Goal: Check status

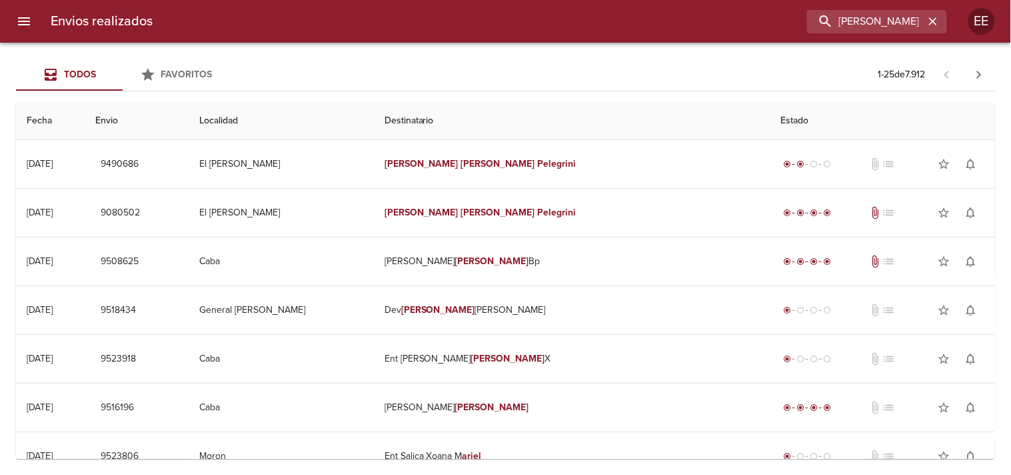
click at [455, 154] on td "[PERSON_NAME]" at bounding box center [572, 164] width 396 height 48
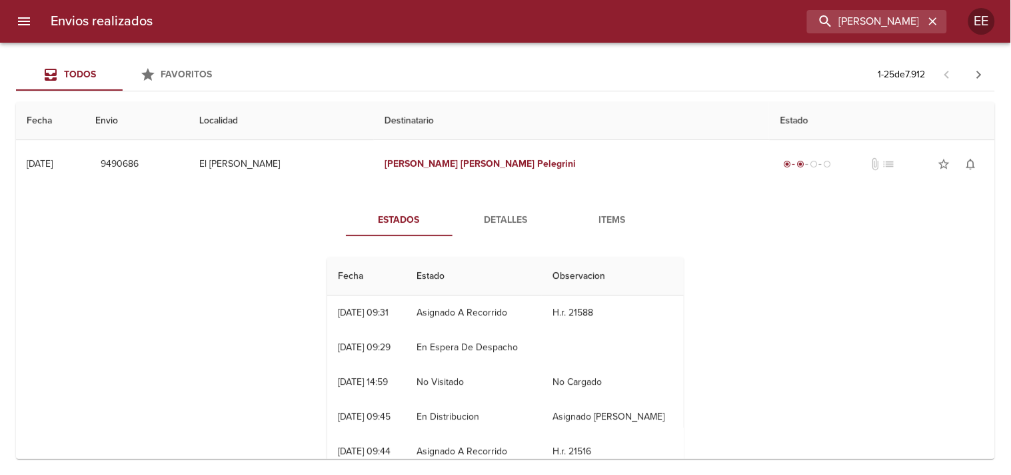
click at [489, 218] on span "Detalles" at bounding box center [506, 220] width 91 height 17
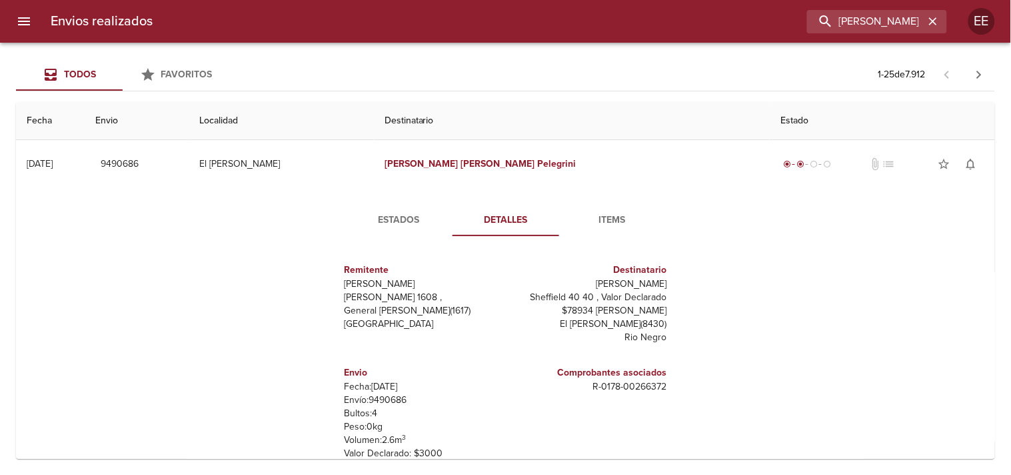
scroll to position [7, 0]
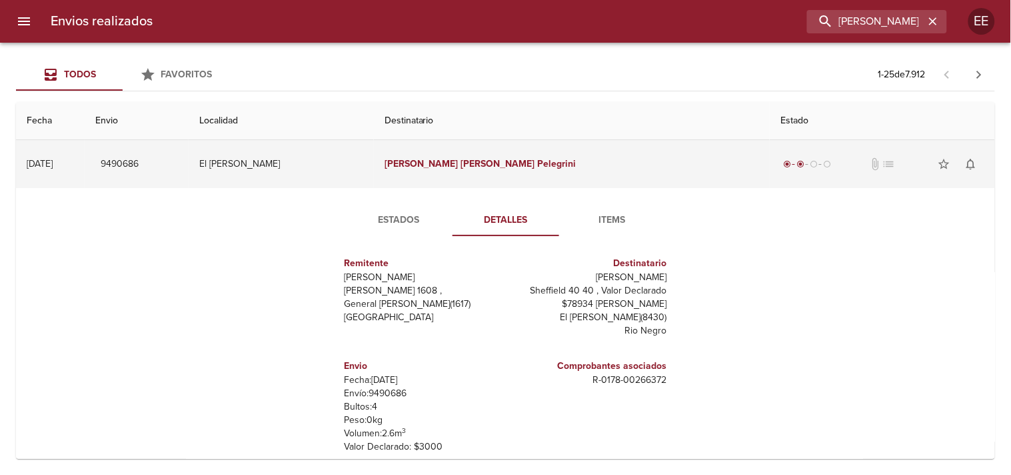
click at [491, 158] on em "[PERSON_NAME]" at bounding box center [498, 163] width 74 height 11
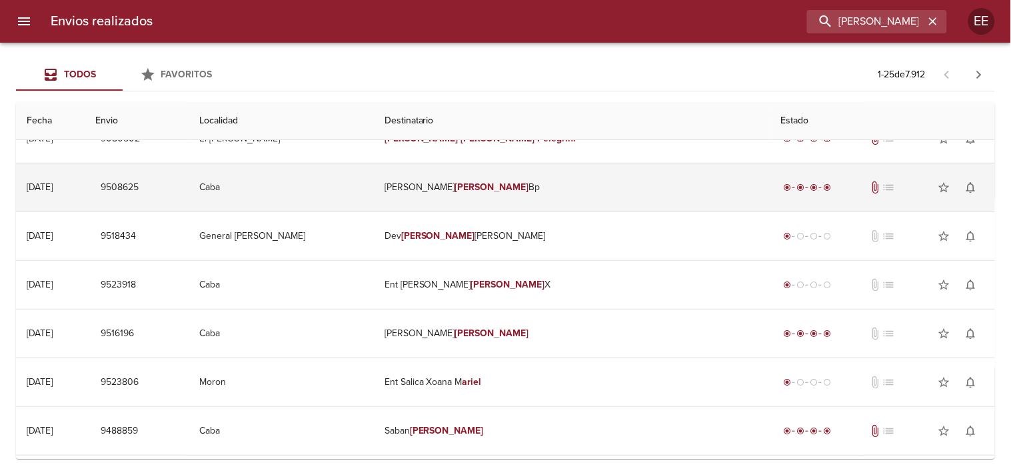
scroll to position [0, 0]
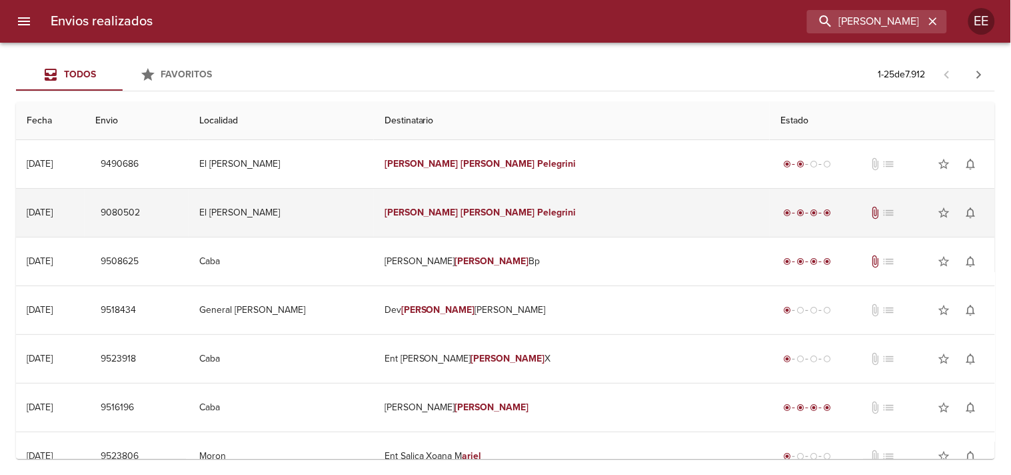
click at [511, 219] on td "[PERSON_NAME]" at bounding box center [572, 213] width 396 height 48
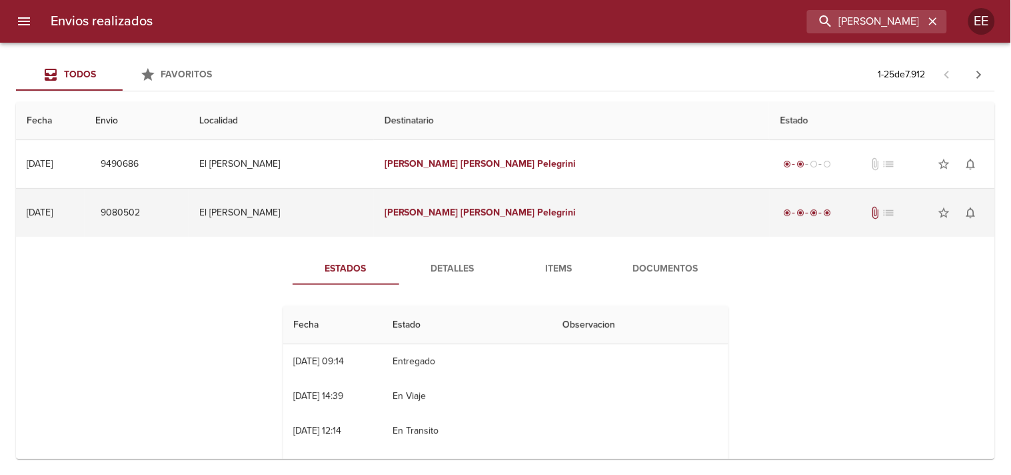
click at [511, 219] on td "[PERSON_NAME]" at bounding box center [572, 213] width 396 height 48
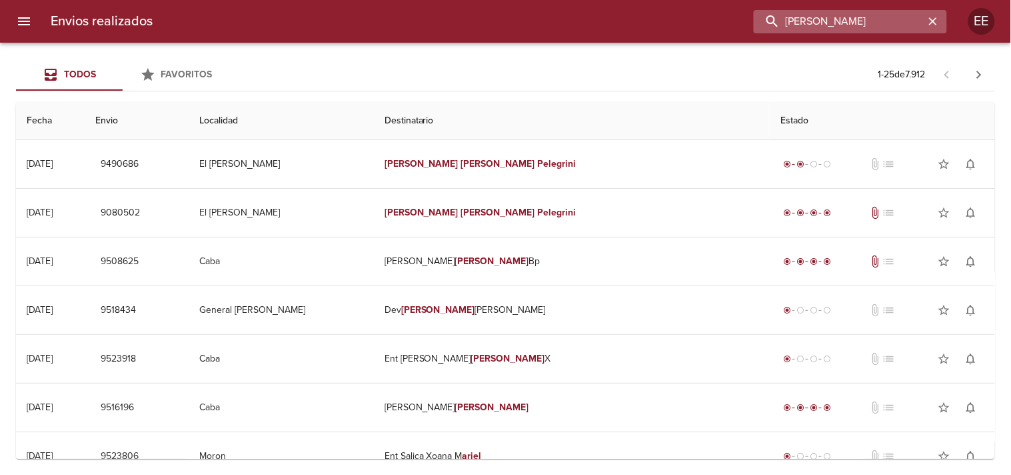
click at [855, 10] on input "[PERSON_NAME]" at bounding box center [839, 21] width 171 height 23
paste input "106188"
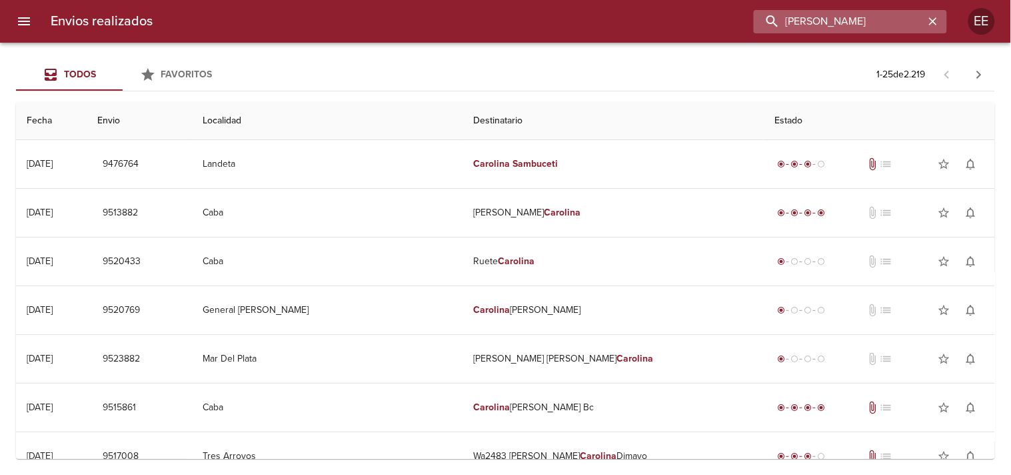
paste input "[PERSON_NAME]"
type input "[PERSON_NAME]"
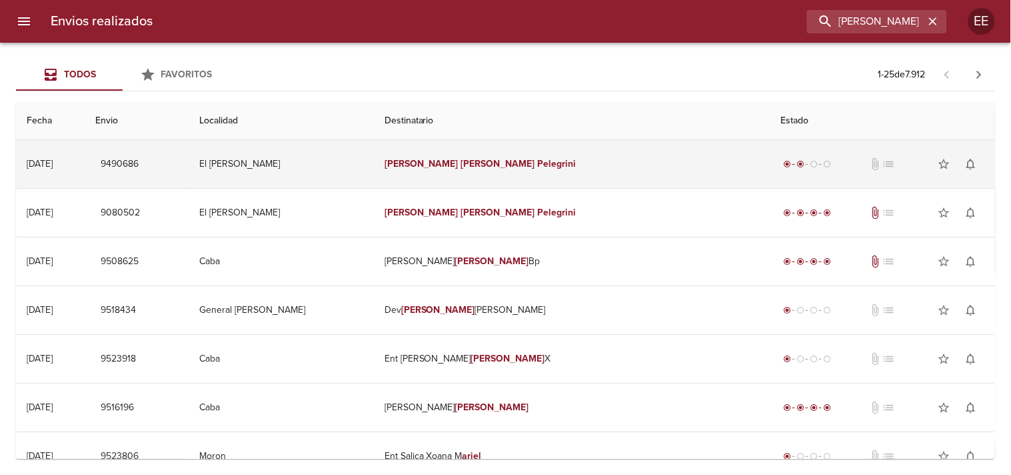
click at [459, 164] on em "[PERSON_NAME]" at bounding box center [422, 163] width 74 height 11
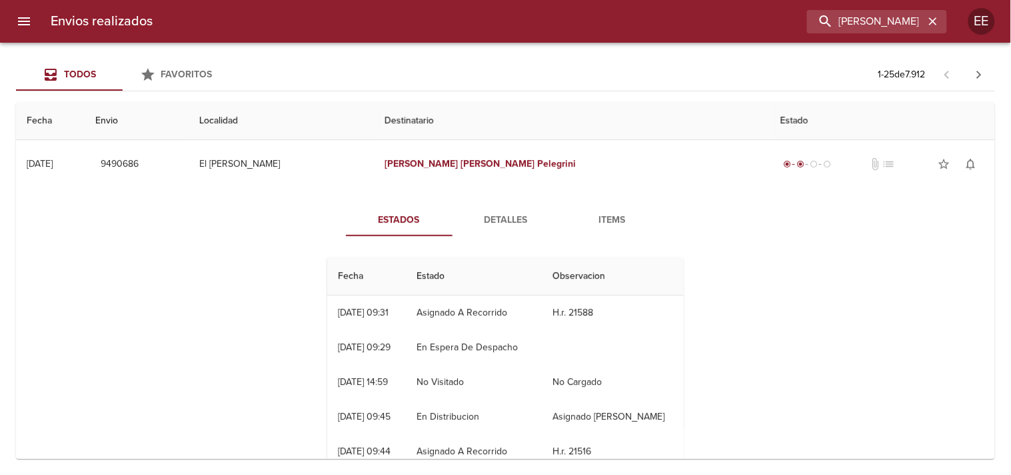
click at [517, 213] on span "Detalles" at bounding box center [506, 220] width 91 height 17
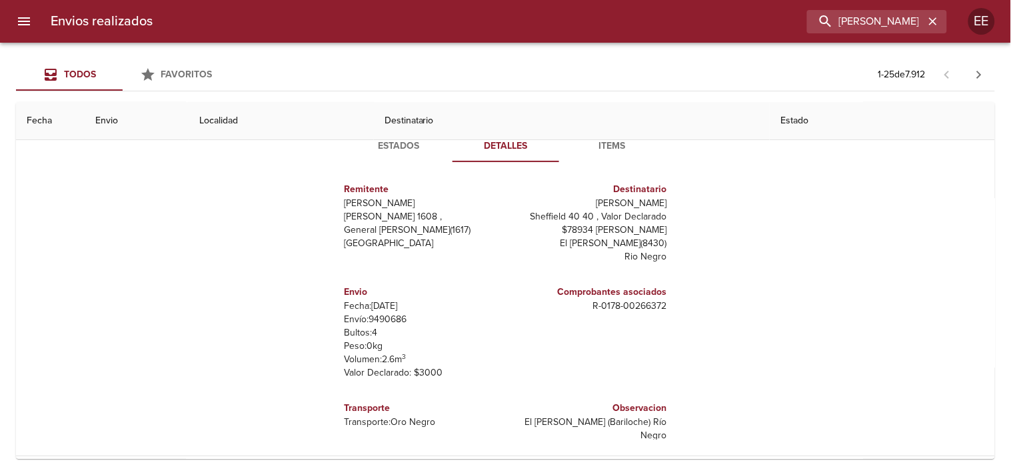
scroll to position [148, 0]
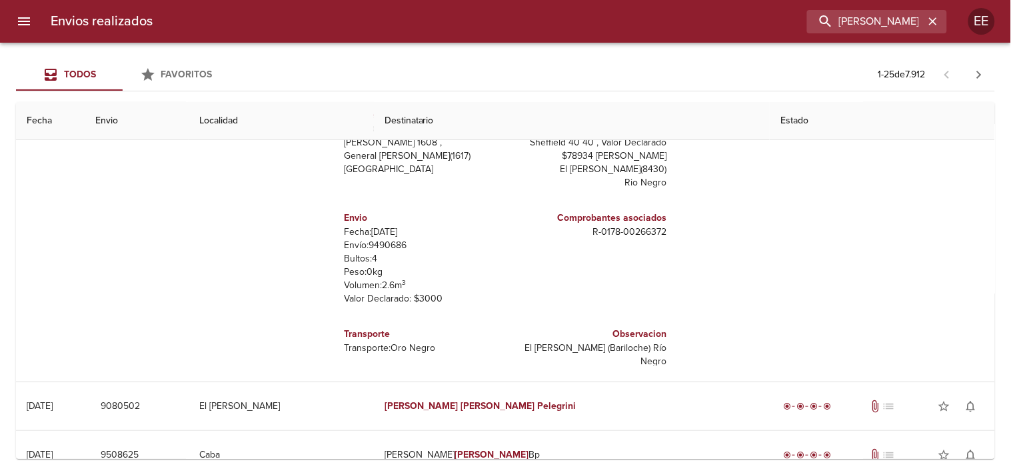
click at [390, 247] on p "Envío: 9490686" at bounding box center [423, 245] width 156 height 13
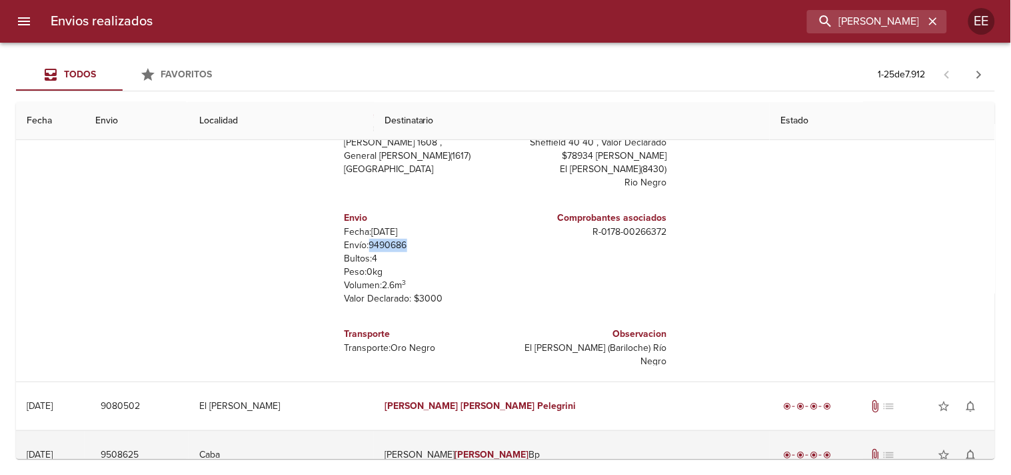
copy p "9490686"
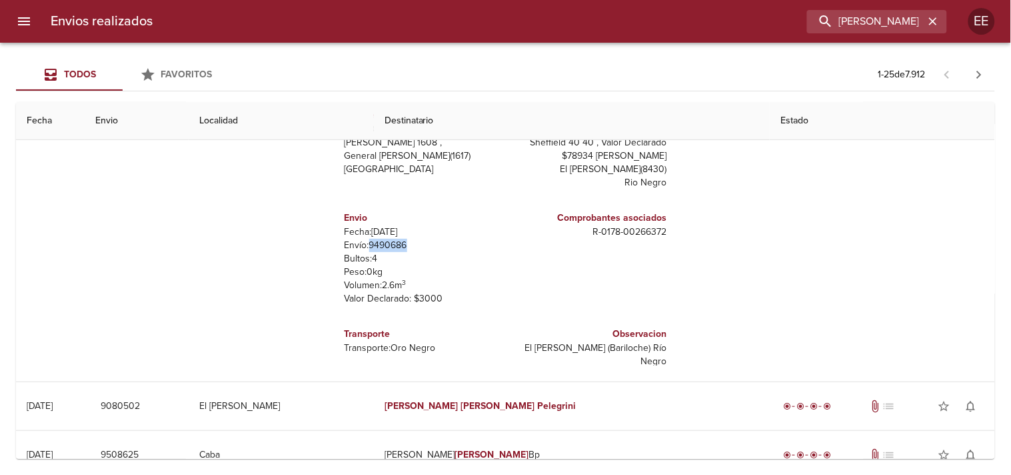
copy p "9490686"
